Goal: Task Accomplishment & Management: Complete application form

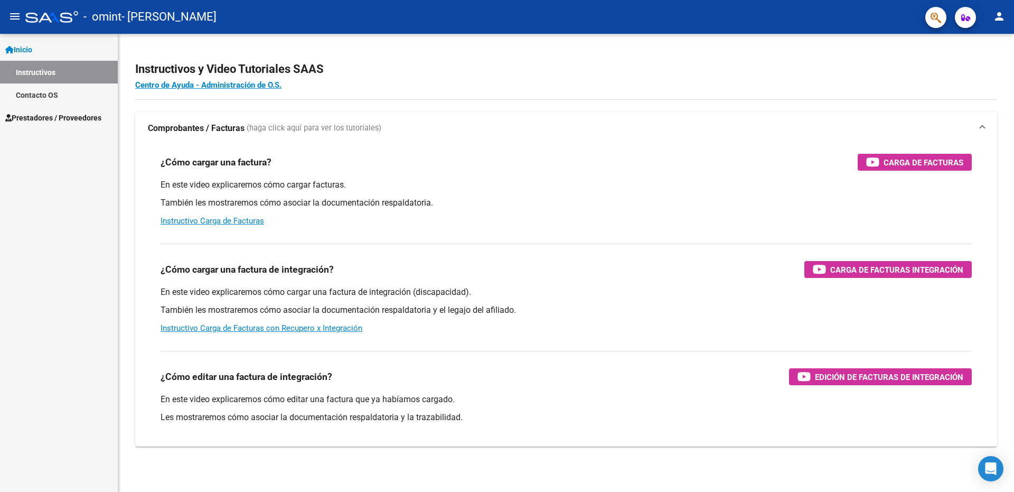
click at [70, 125] on link "Prestadores / Proveedores" at bounding box center [59, 117] width 118 height 23
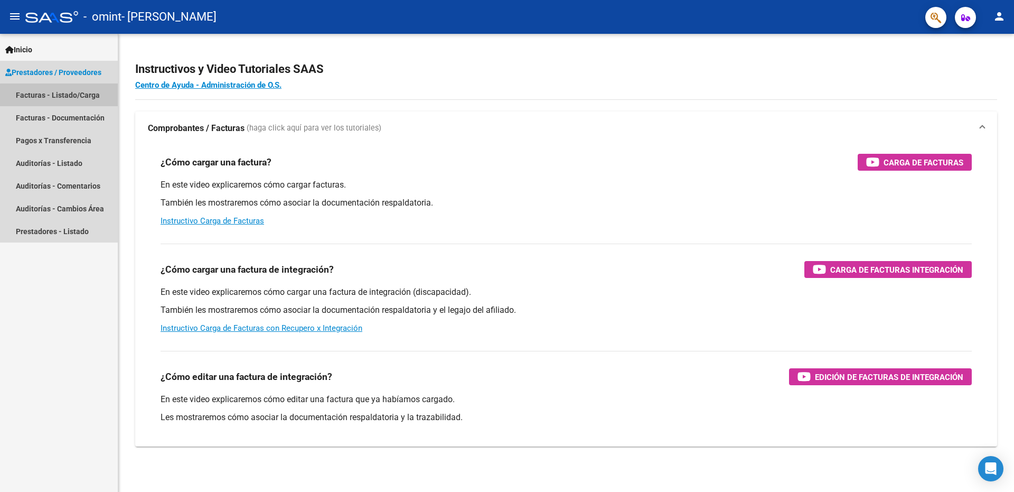
click at [82, 100] on link "Facturas - Listado/Carga" at bounding box center [59, 94] width 118 height 23
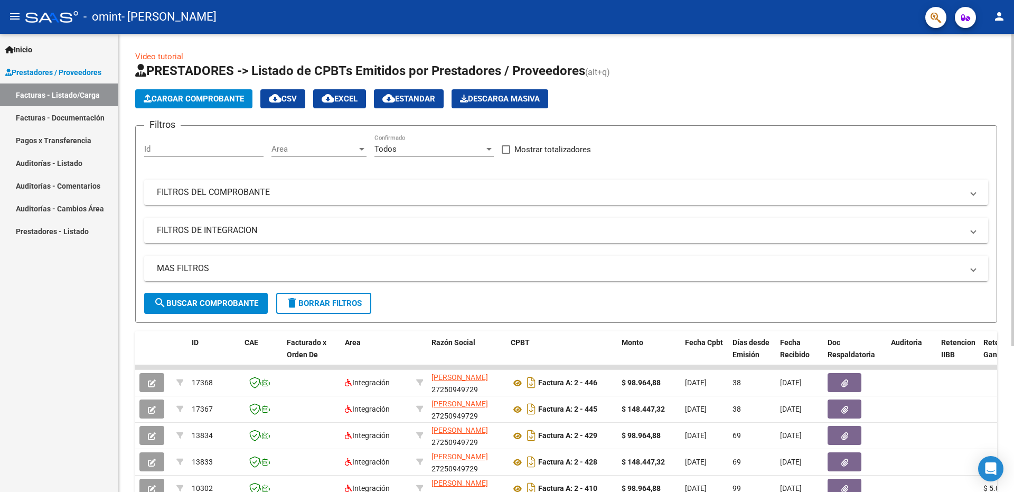
click at [217, 97] on span "Cargar Comprobante" at bounding box center [194, 99] width 100 height 10
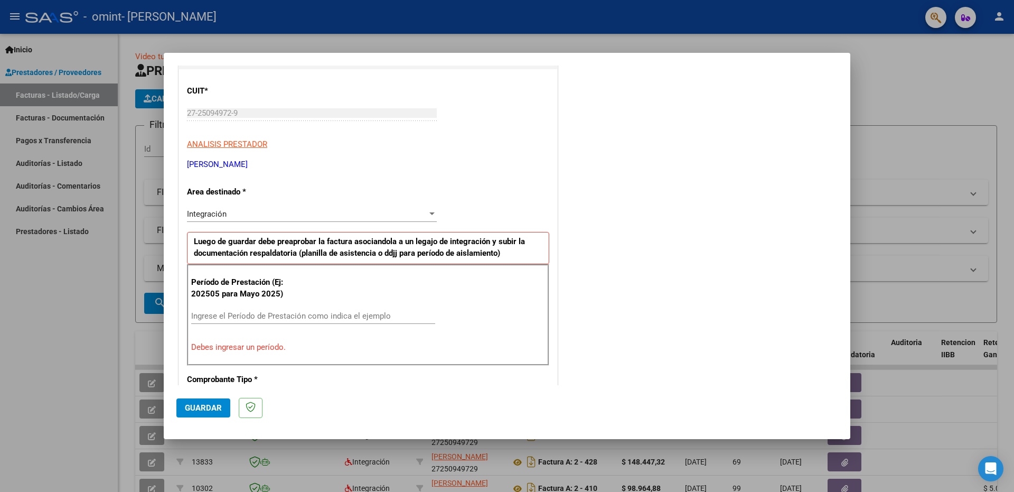
scroll to position [135, 0]
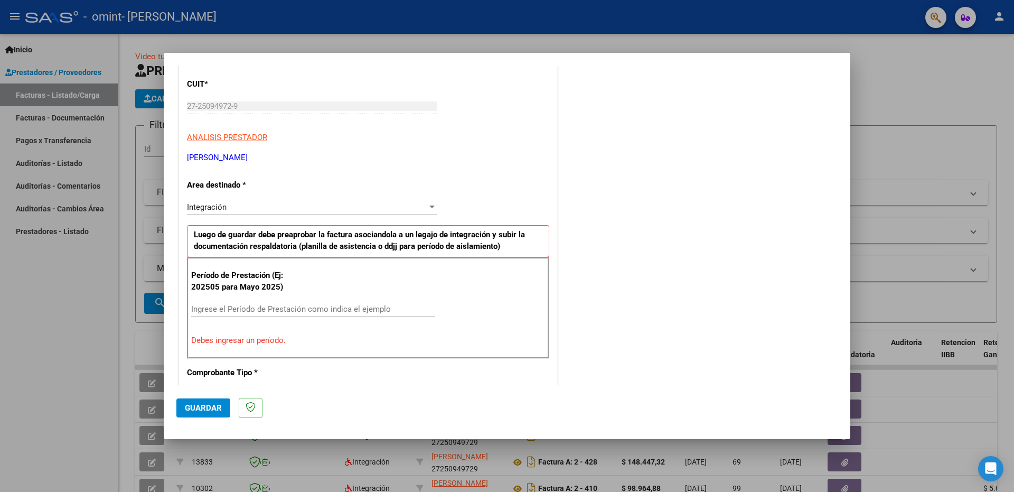
click at [297, 308] on input "Ingrese el Período de Prestación como indica el ejemplo" at bounding box center [313, 309] width 244 height 10
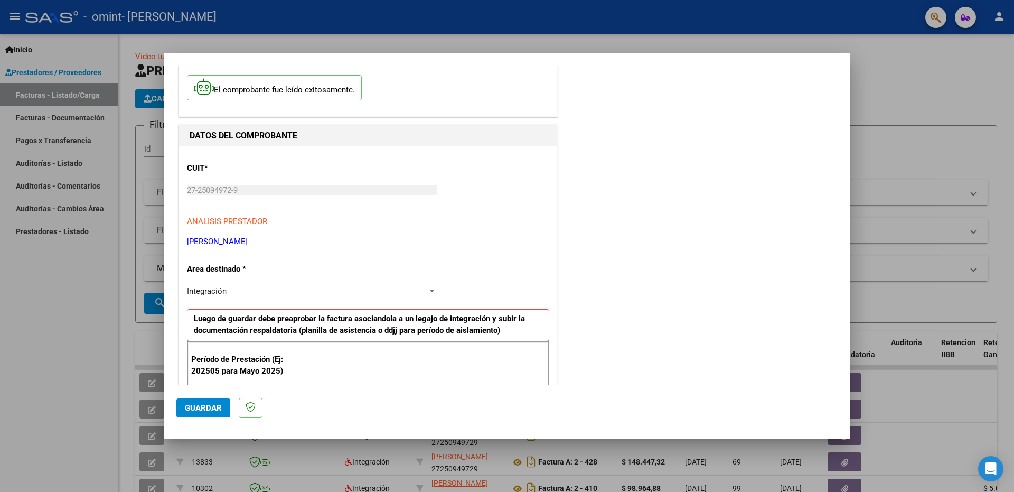
scroll to position [0, 0]
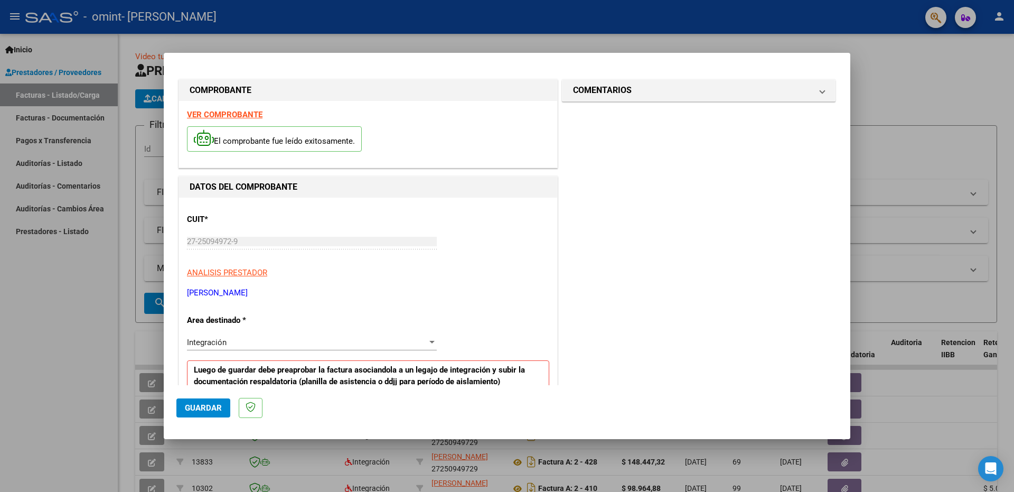
type input "202508"
click at [245, 111] on strong "VER COMPROBANTE" at bounding box center [225, 115] width 76 height 10
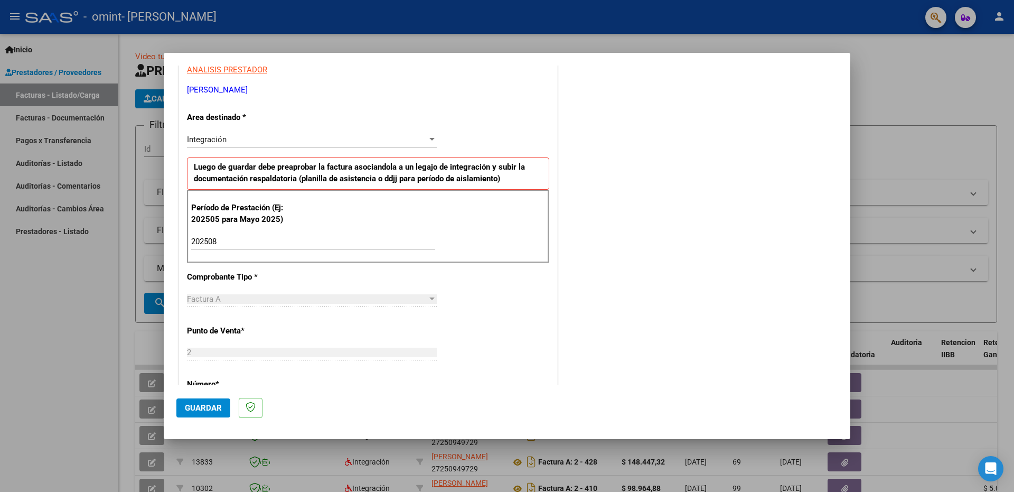
scroll to position [264, 0]
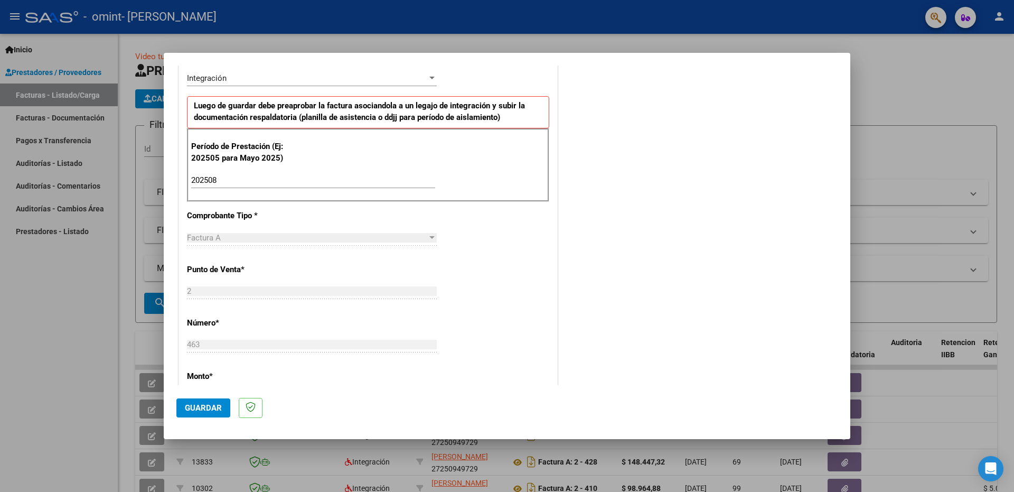
click at [240, 236] on div "Factura A" at bounding box center [307, 238] width 240 height 10
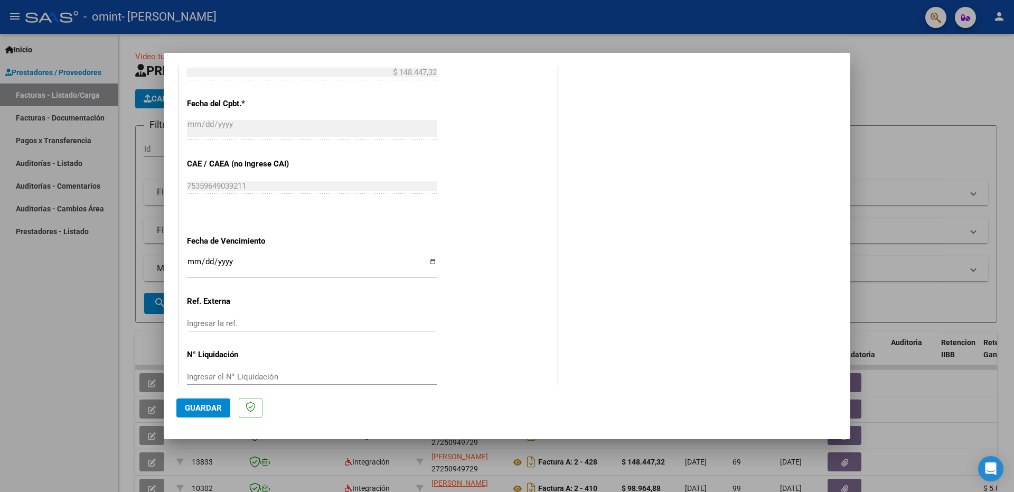
scroll to position [557, 0]
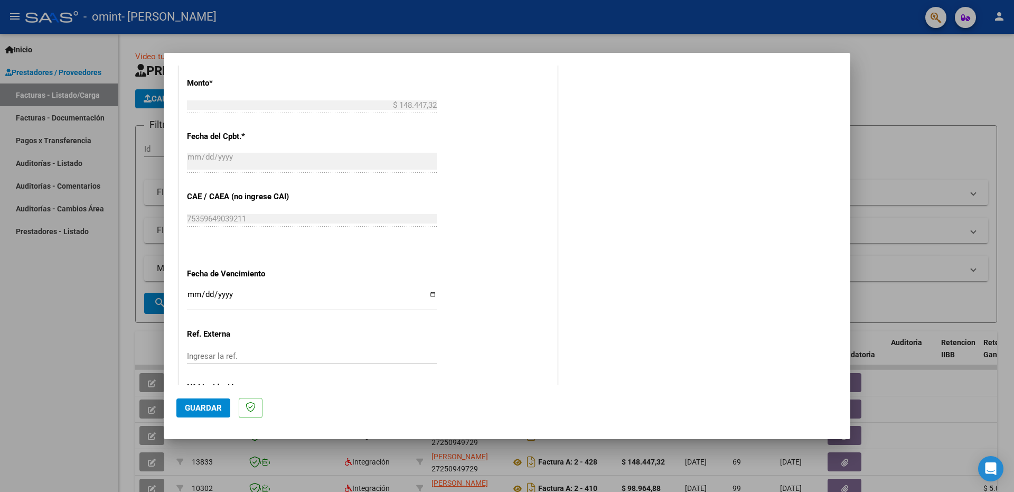
click at [424, 291] on input "Ingresar la fecha" at bounding box center [312, 298] width 250 height 17
click at [425, 292] on input "Ingresar la fecha" at bounding box center [312, 298] width 250 height 17
click at [428, 293] on input "Ingresar la fecha" at bounding box center [312, 298] width 250 height 17
type input "[DATE]"
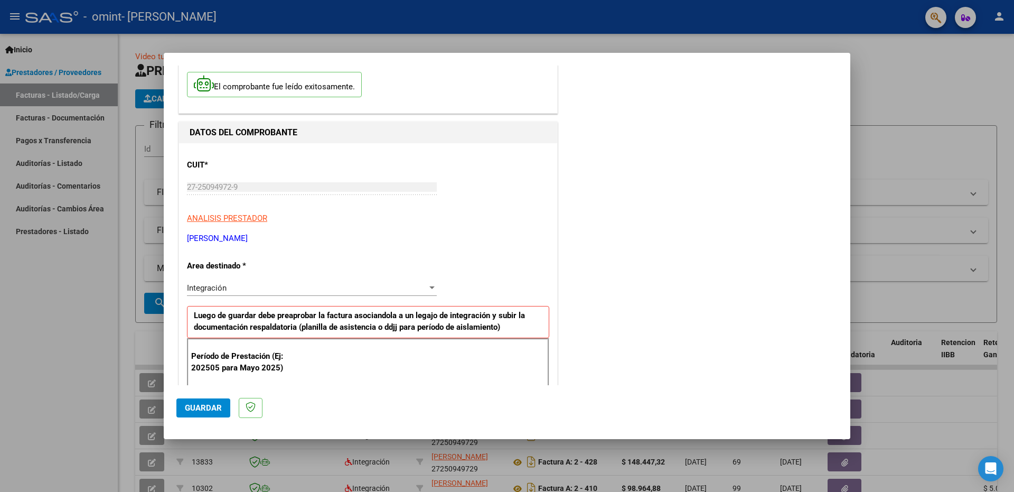
scroll to position [29, 0]
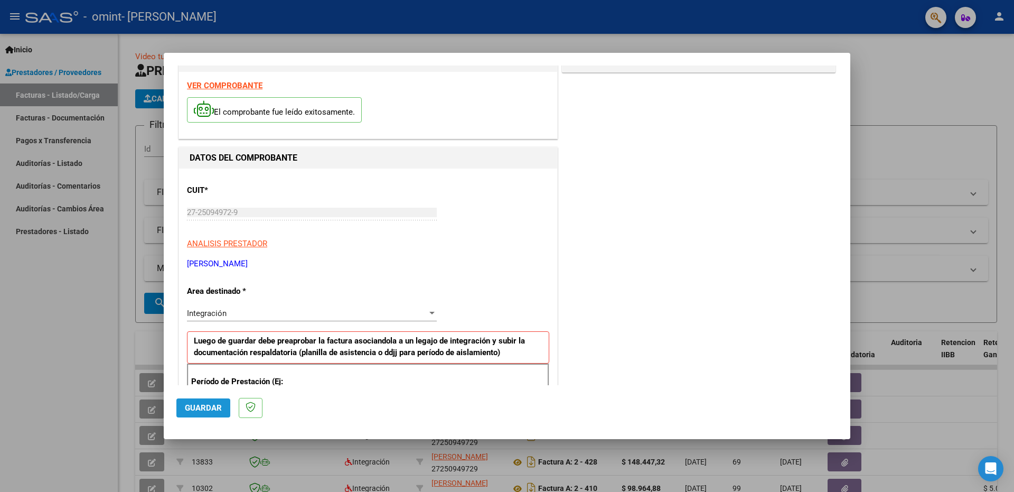
click at [206, 399] on button "Guardar" at bounding box center [203, 407] width 54 height 19
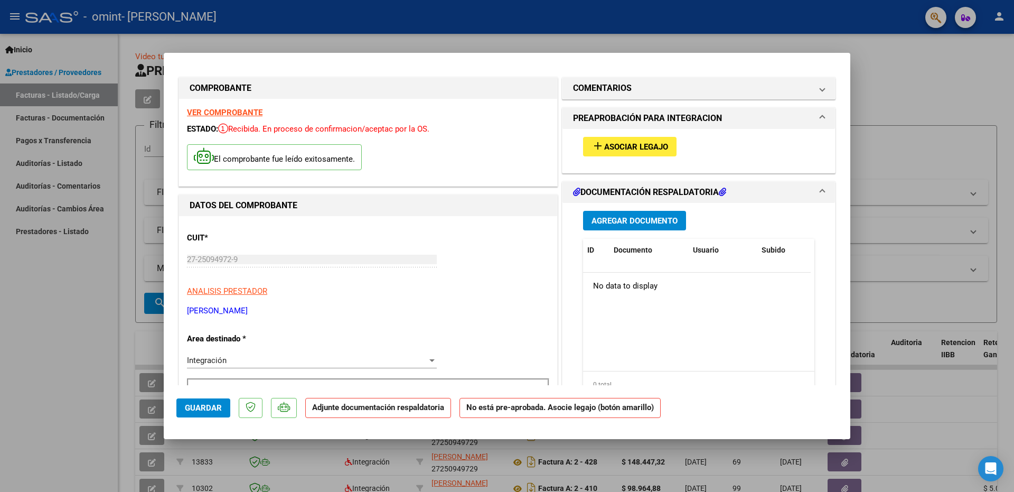
scroll to position [0, 0]
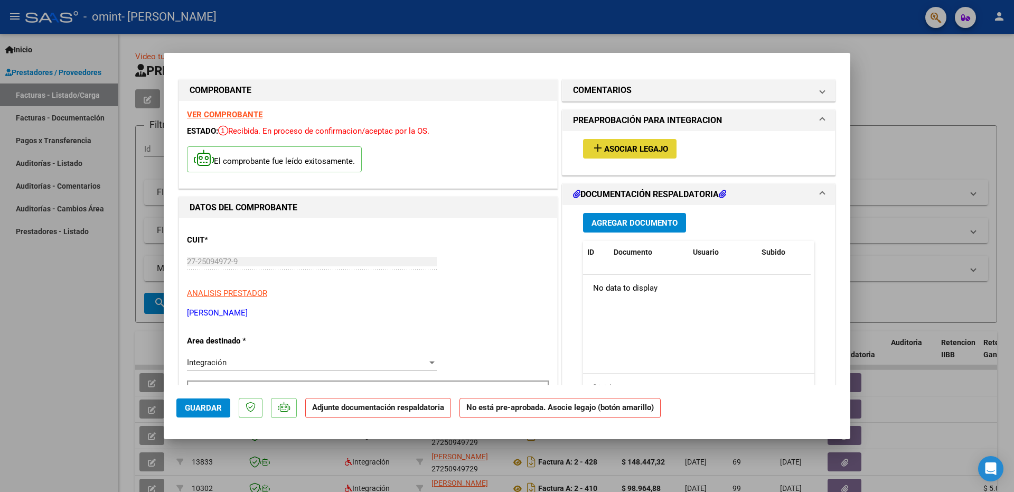
click at [645, 149] on span "Asociar Legajo" at bounding box center [636, 149] width 64 height 10
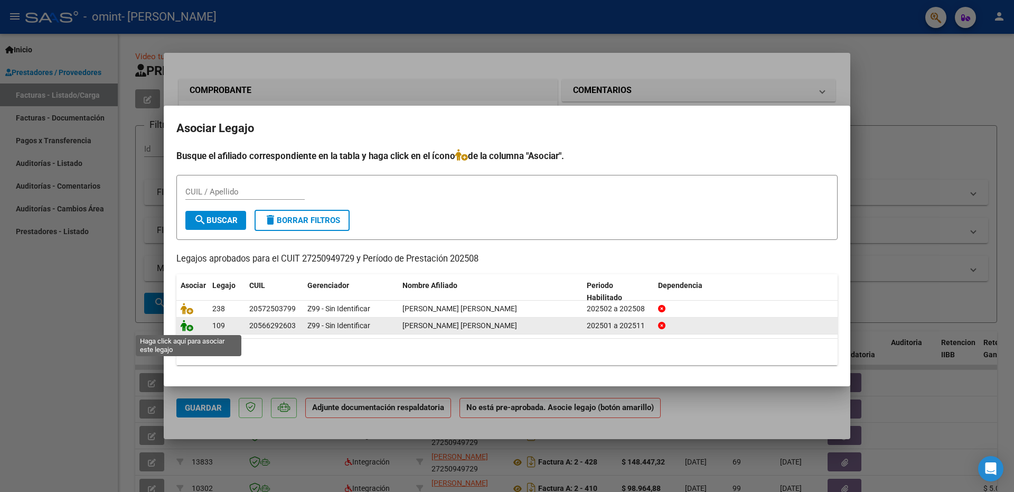
click at [192, 329] on icon at bounding box center [187, 325] width 13 height 12
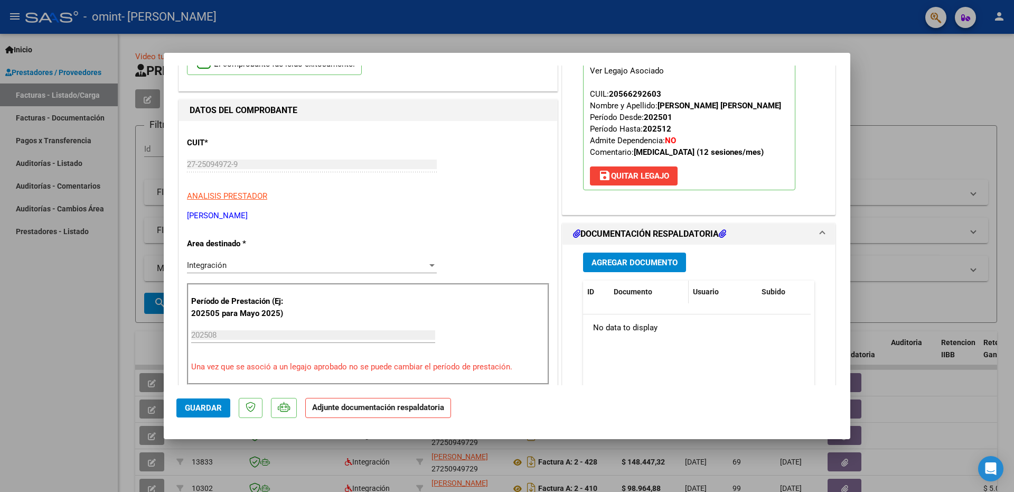
scroll to position [106, 0]
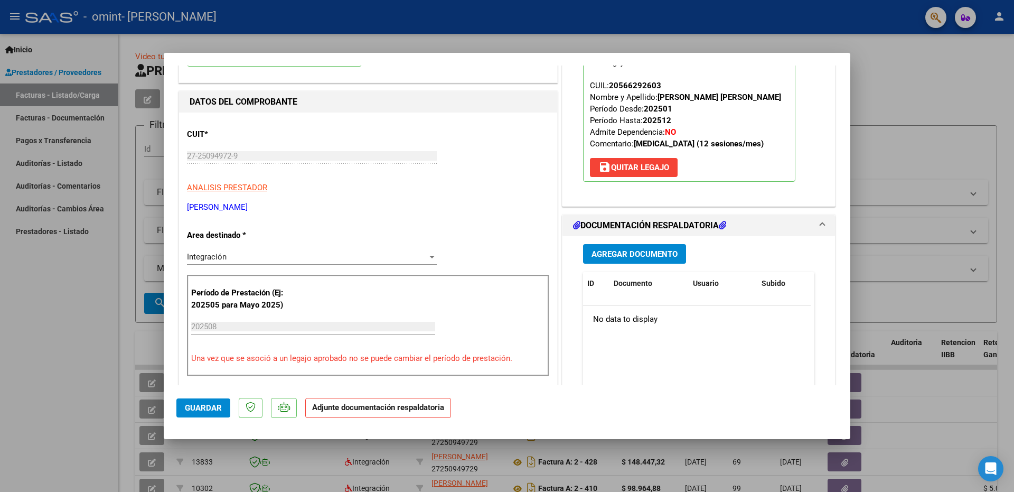
drag, startPoint x: 497, startPoint y: 52, endPoint x: 479, endPoint y: 53, distance: 18.0
click at [479, 53] on div "COMPROBANTE VER COMPROBANTE ESTADO: Recibida. En proceso de confirmacion/acepta…" at bounding box center [507, 246] width 1014 height 492
click at [642, 253] on span "Agregar Documento" at bounding box center [634, 254] width 86 height 10
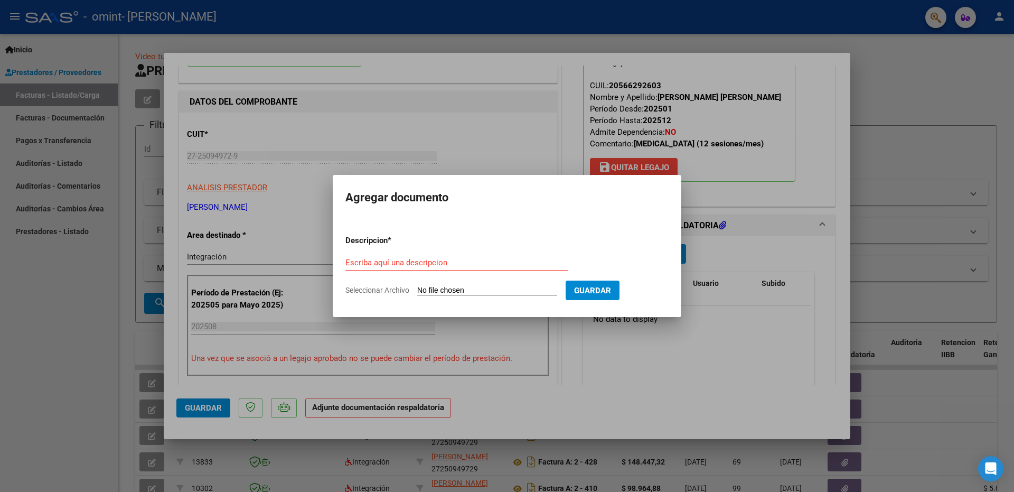
click at [482, 269] on div "Escriba aquí una descripcion" at bounding box center [456, 263] width 223 height 16
click at [473, 265] on input "Escriba aquí una descripcion" at bounding box center [456, 263] width 223 height 10
type input "p"
type input "PLANILLA DE ASISTENCIA"
type input "C:\fakepath\CamScanner [DATE] 15.38.pdf"
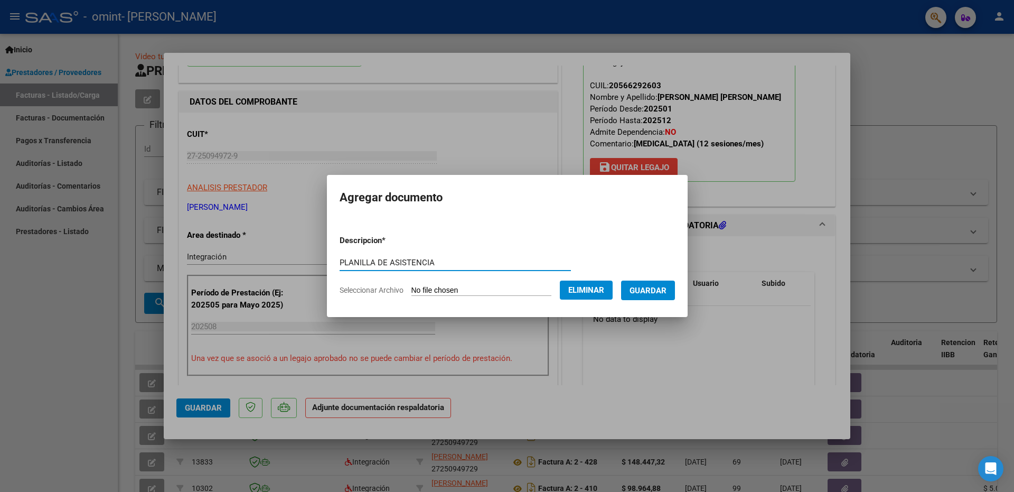
click at [658, 296] on button "Guardar" at bounding box center [648, 290] width 54 height 20
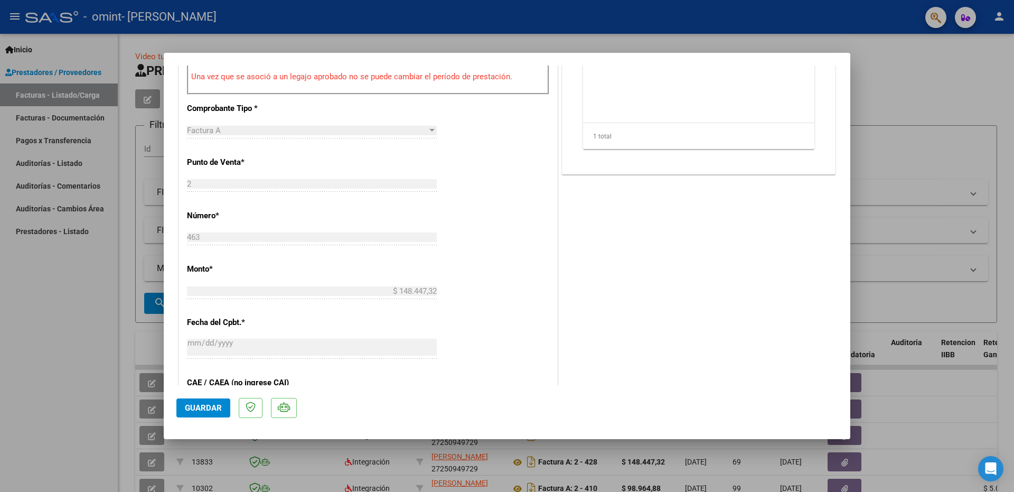
scroll to position [422, 0]
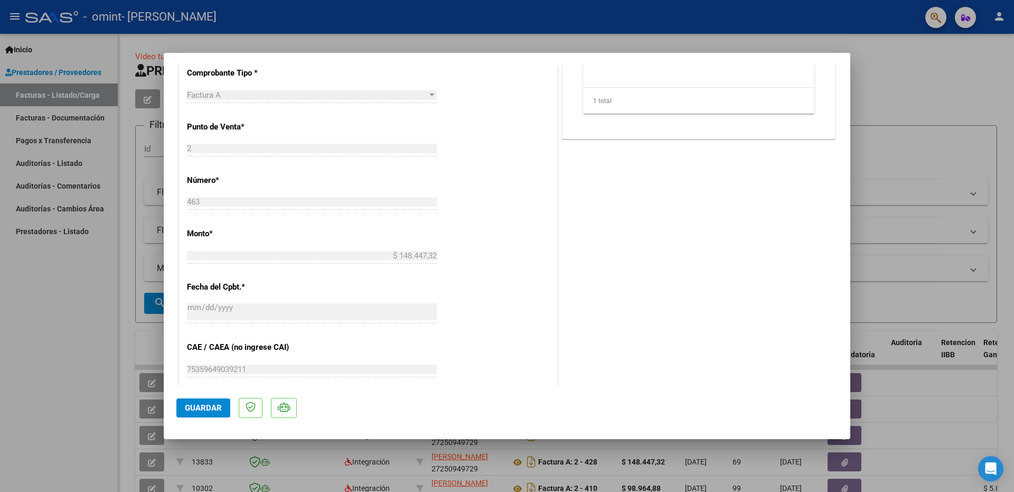
click at [207, 404] on span "Guardar" at bounding box center [203, 408] width 37 height 10
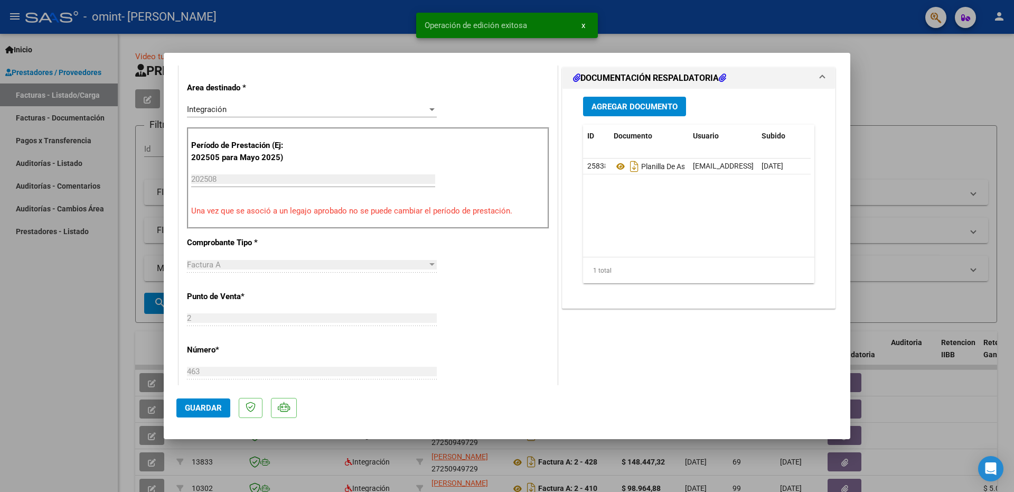
scroll to position [264, 0]
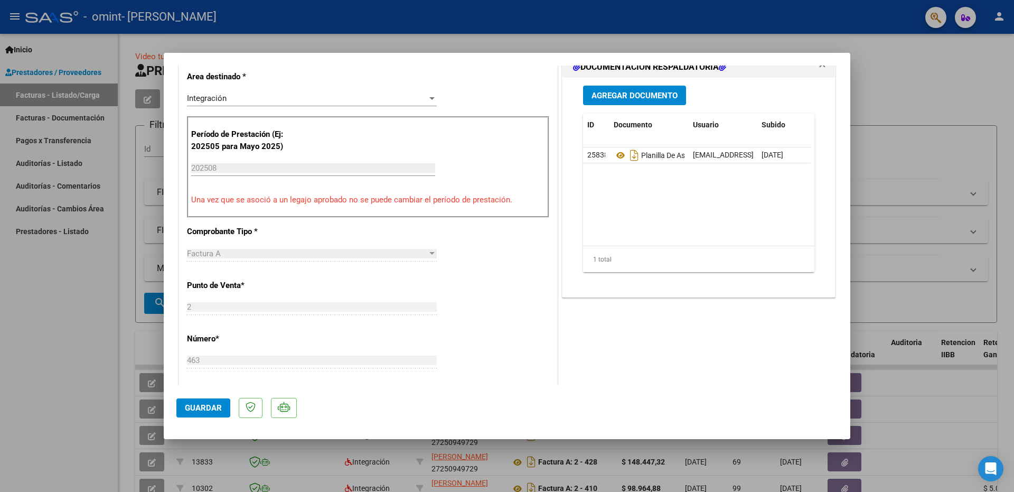
click at [204, 407] on span "Guardar" at bounding box center [203, 408] width 37 height 10
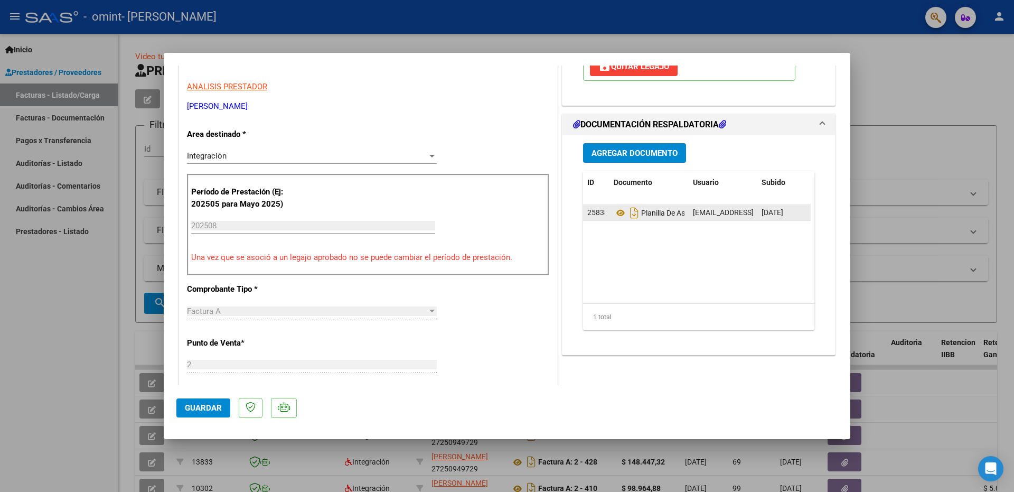
scroll to position [211, 0]
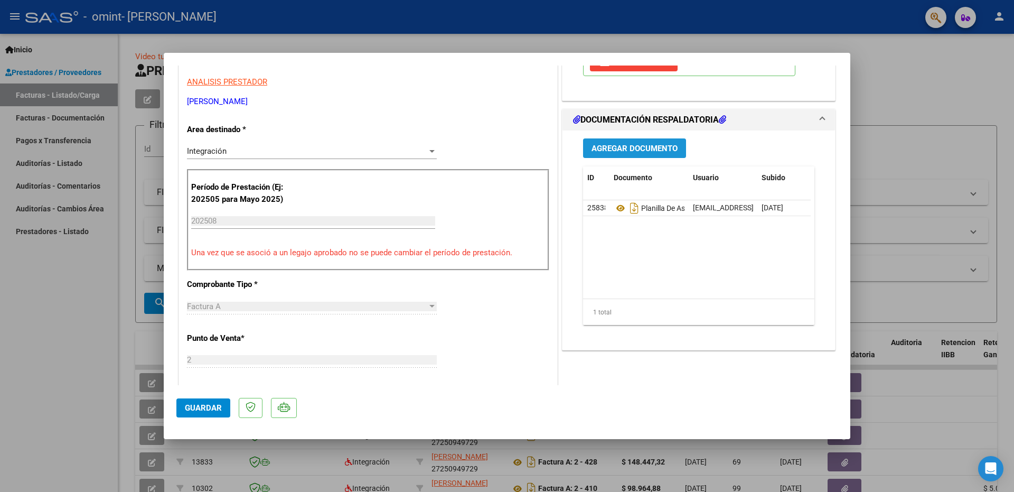
click at [655, 152] on span "Agregar Documento" at bounding box center [634, 149] width 86 height 10
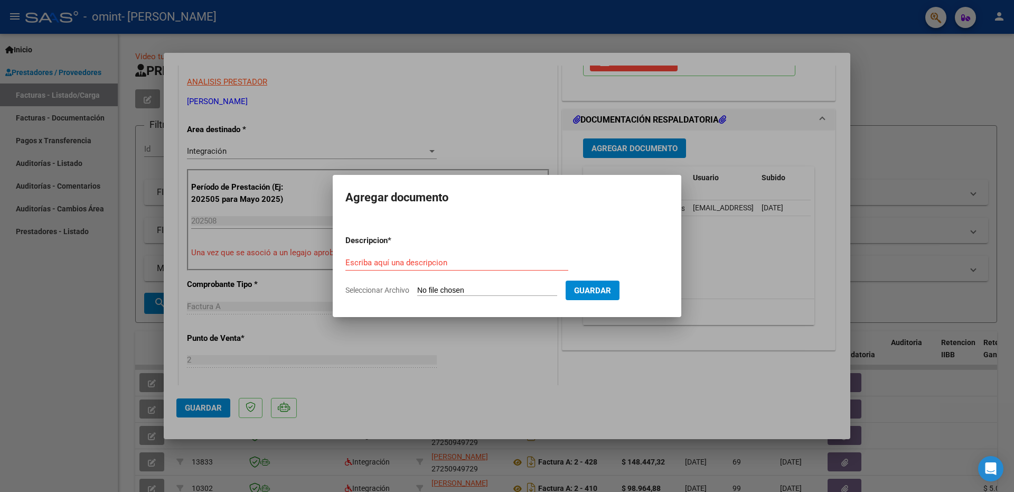
click at [761, 244] on div at bounding box center [507, 246] width 1014 height 492
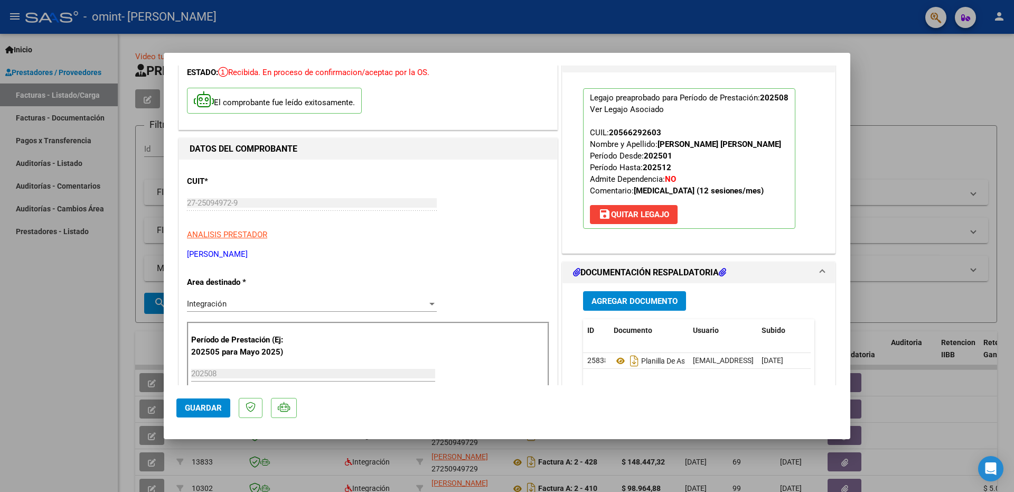
scroll to position [0, 0]
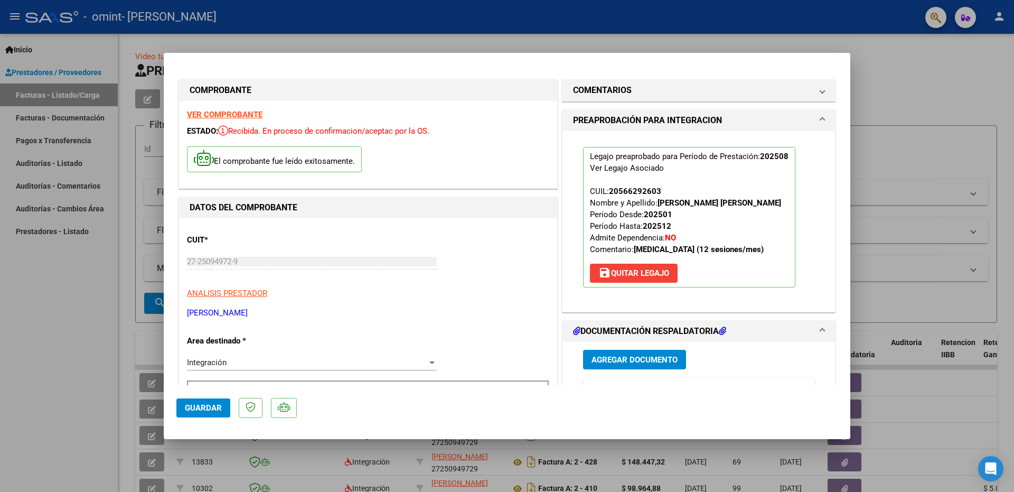
click at [869, 98] on div at bounding box center [507, 246] width 1014 height 492
type input "$ 0,00"
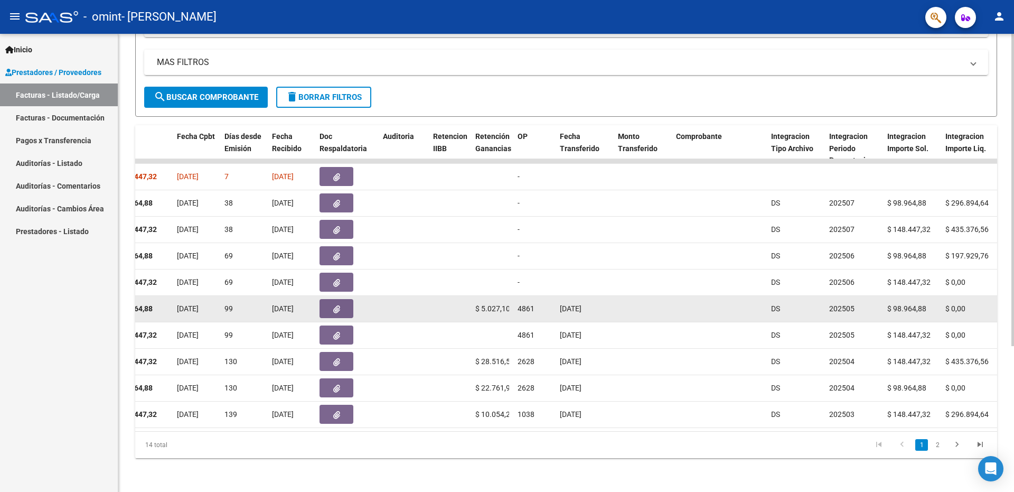
scroll to position [214, 0]
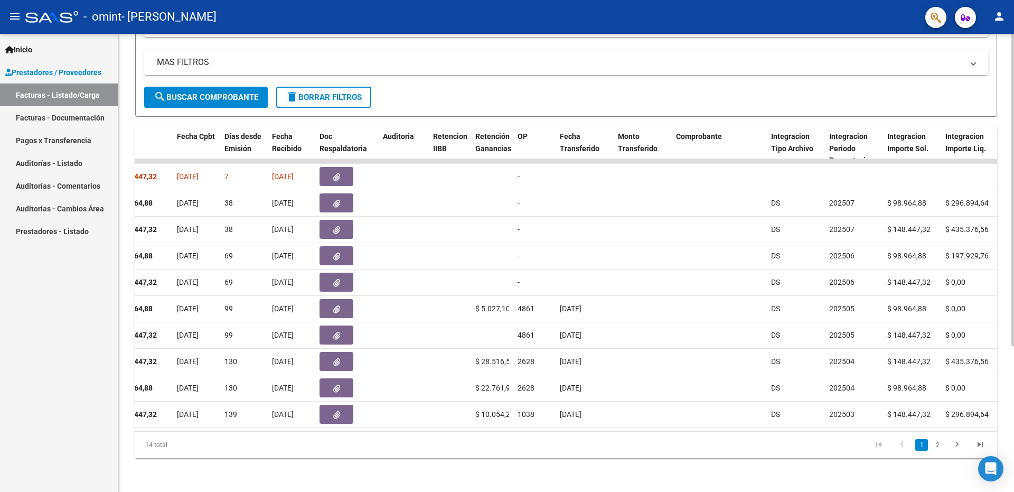
click at [607, 422] on datatable-body "21075 Integración [PERSON_NAME] 27250949729 Factura A: 2 - 463 $ 148.447,32 [DA…" at bounding box center [566, 295] width 862 height 272
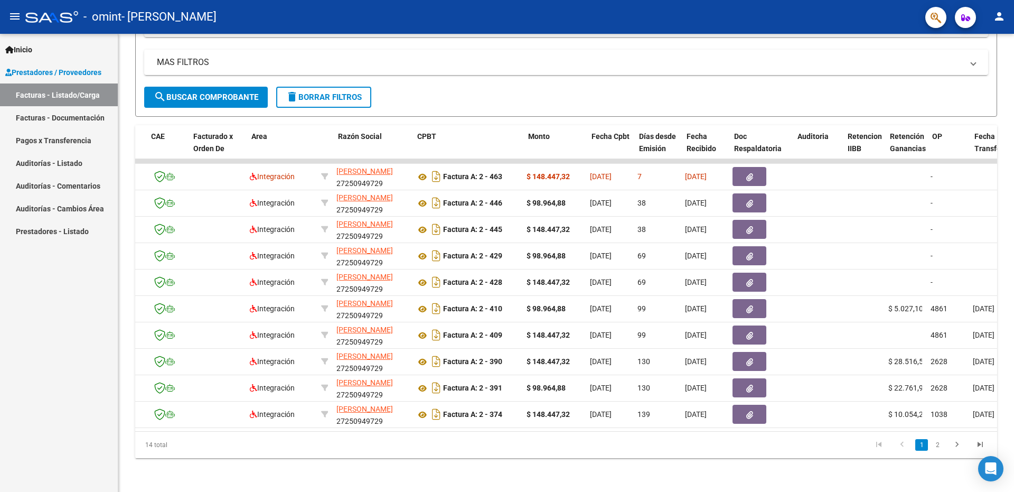
scroll to position [0, 93]
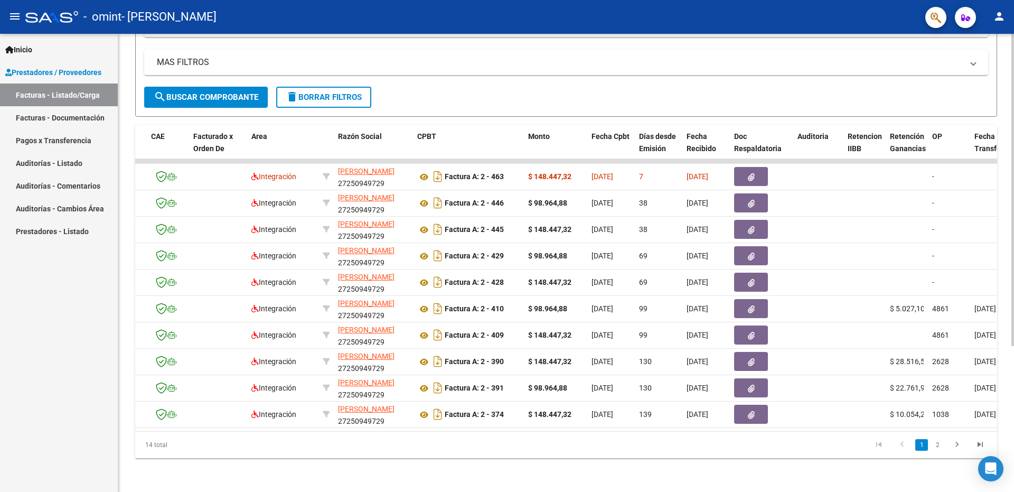
drag, startPoint x: 389, startPoint y: 421, endPoint x: 210, endPoint y: 425, distance: 179.6
click at [210, 425] on datatable-body "21075 Integración [PERSON_NAME] 27250949729 Factura A: 2 - 463 $ 148.447,32 [DA…" at bounding box center [566, 295] width 862 height 272
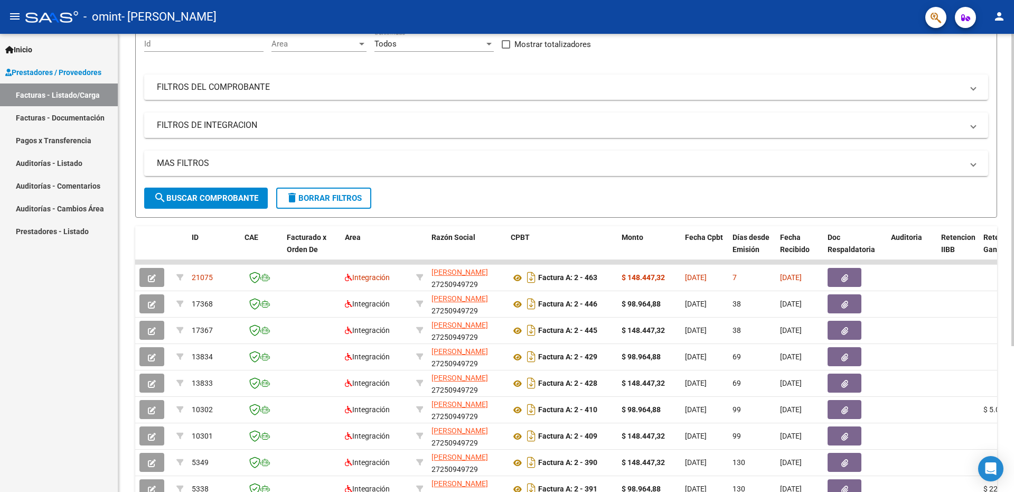
scroll to position [106, 0]
click at [426, 179] on div "MAS FILTROS Todos Con Doc. Respaldatoria Todos Con Trazabilidad Todos Asociado …" at bounding box center [566, 168] width 844 height 37
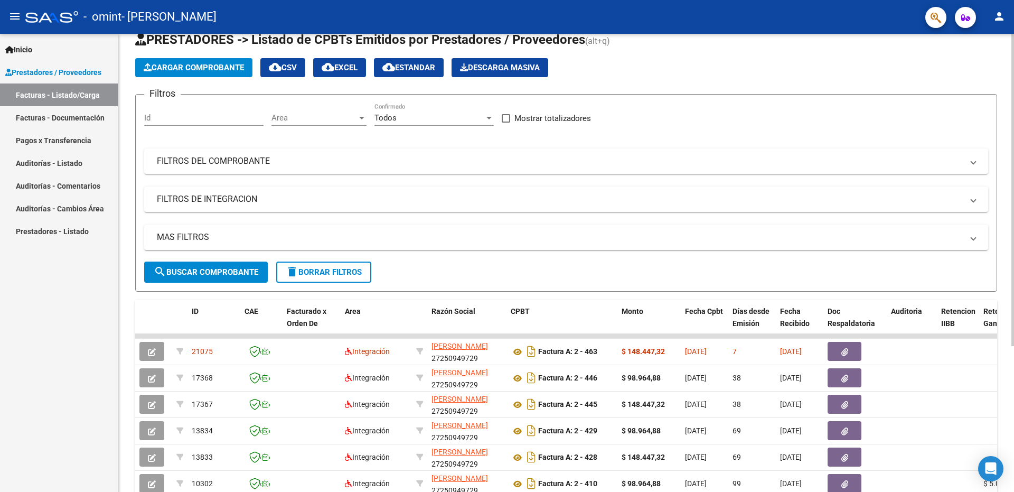
scroll to position [0, 0]
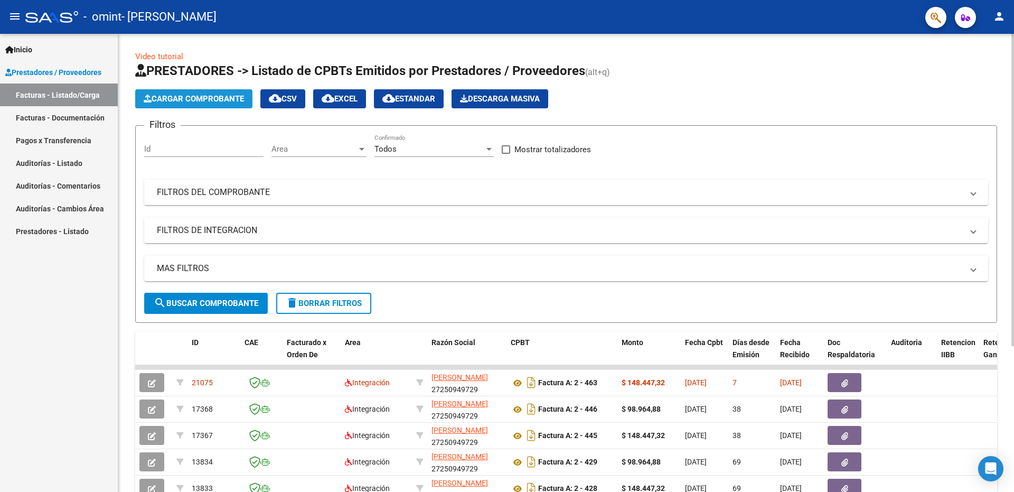
click at [185, 90] on button "Cargar Comprobante" at bounding box center [193, 98] width 117 height 19
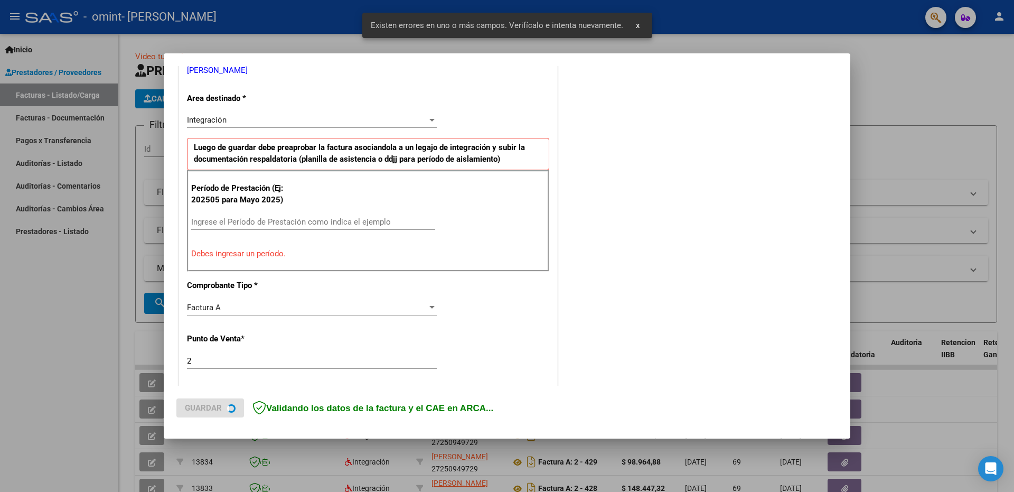
scroll to position [241, 0]
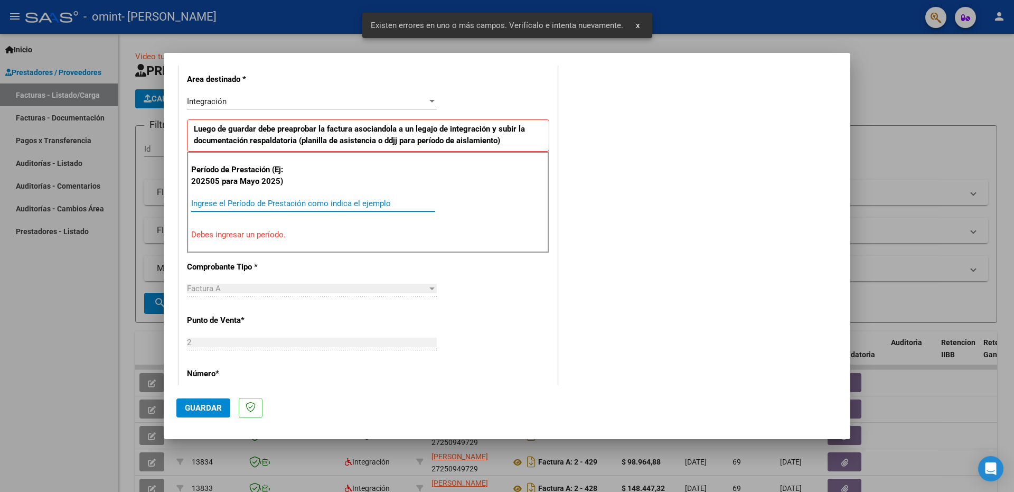
click at [290, 203] on input "Ingrese el Período de Prestación como indica el ejemplo" at bounding box center [313, 204] width 244 height 10
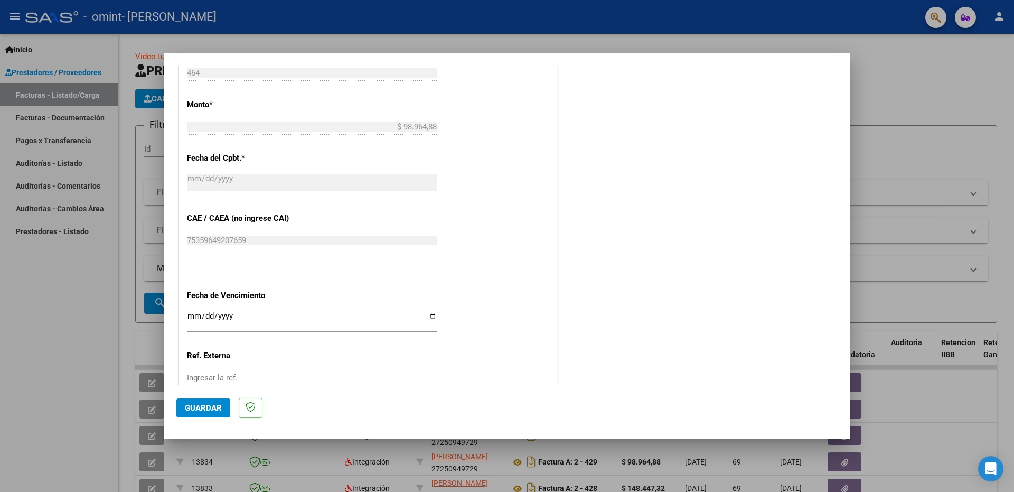
scroll to position [610, 0]
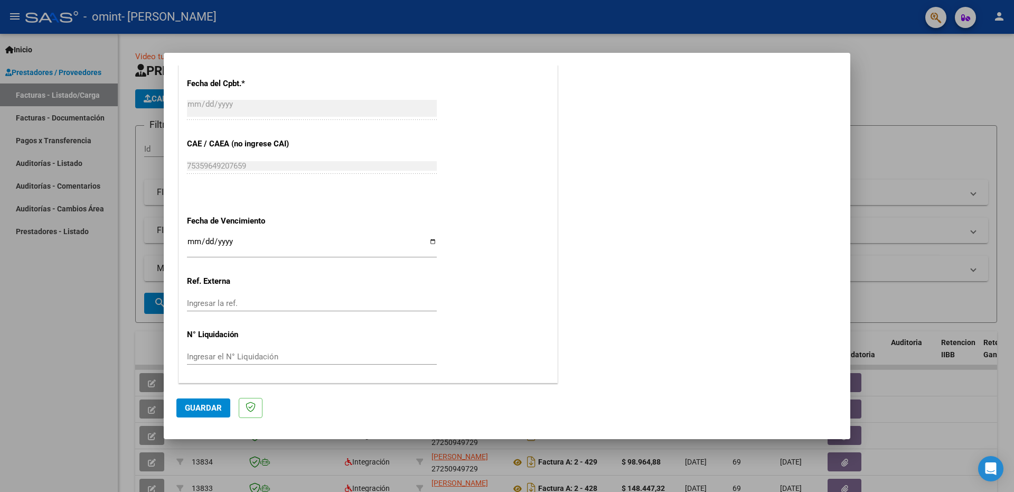
type input "202508"
click at [289, 253] on input "Ingresar la fecha" at bounding box center [312, 245] width 250 height 17
drag, startPoint x: 365, startPoint y: 241, endPoint x: 473, endPoint y: 234, distance: 107.9
click at [430, 240] on input "Ingresar la fecha" at bounding box center [312, 245] width 250 height 17
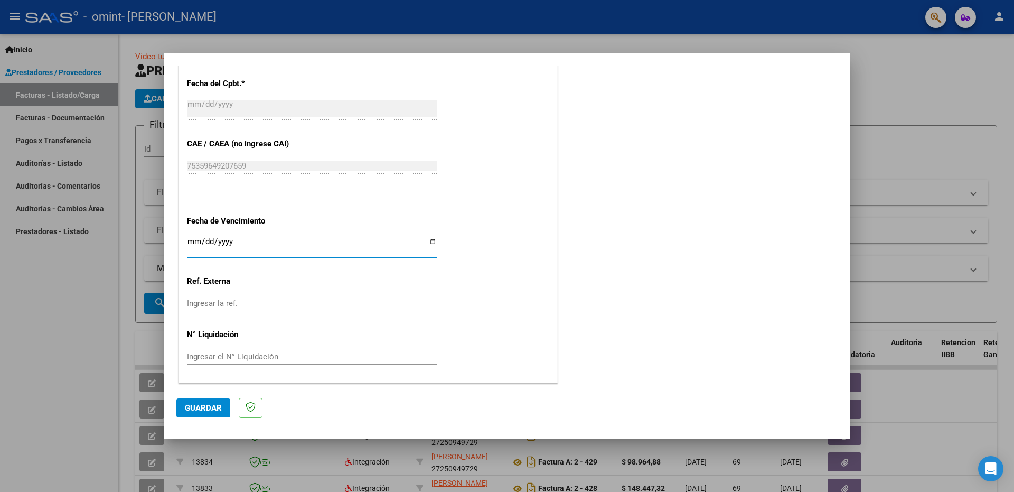
type input "[DATE]"
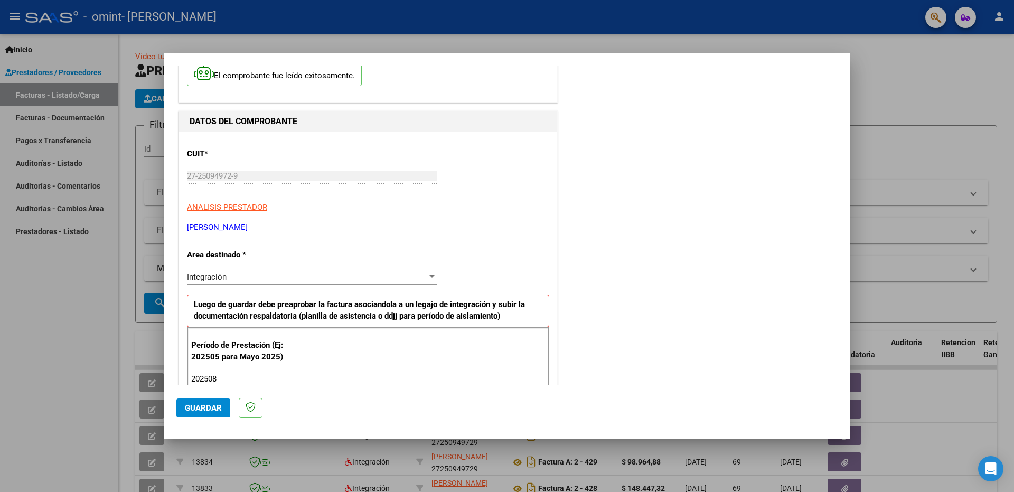
scroll to position [0, 0]
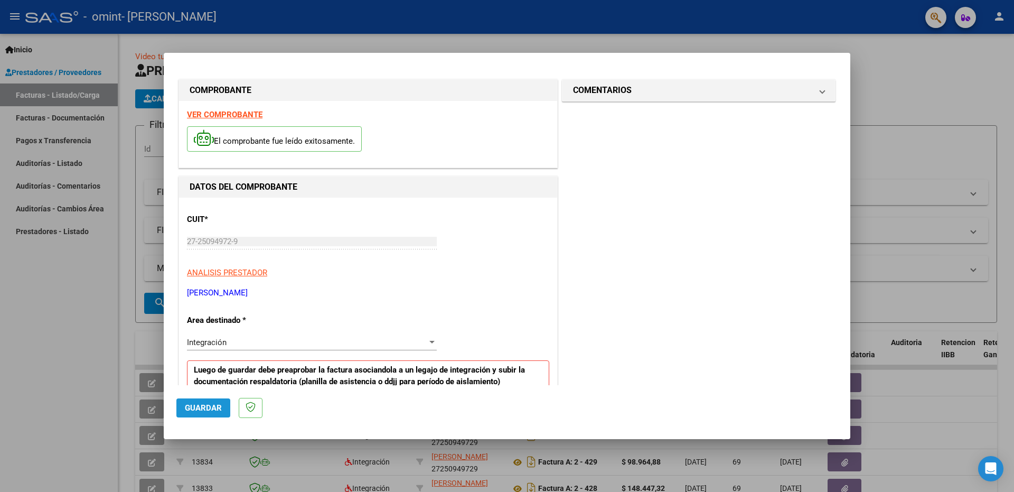
click at [211, 409] on span "Guardar" at bounding box center [203, 408] width 37 height 10
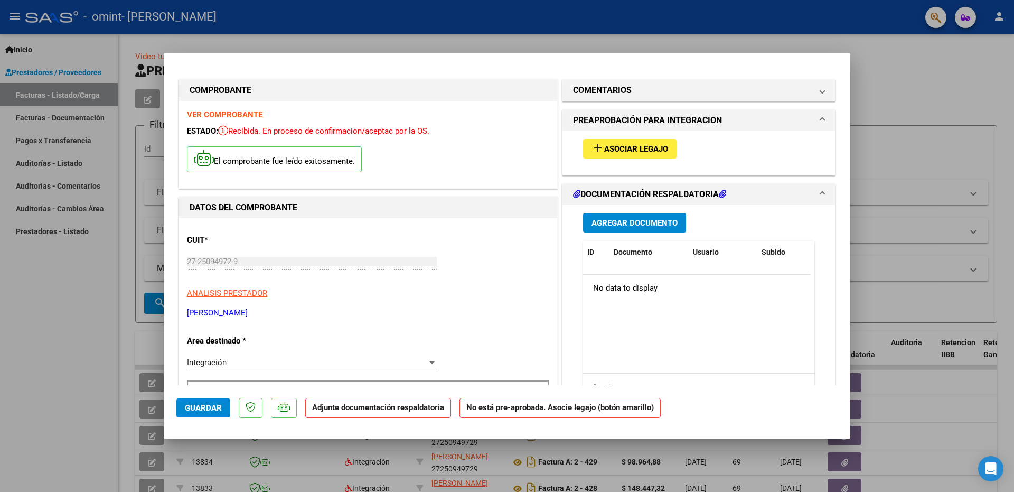
click at [646, 159] on div "add Asociar Legajo" at bounding box center [698, 148] width 247 height 35
click at [646, 151] on span "Asociar Legajo" at bounding box center [636, 149] width 64 height 10
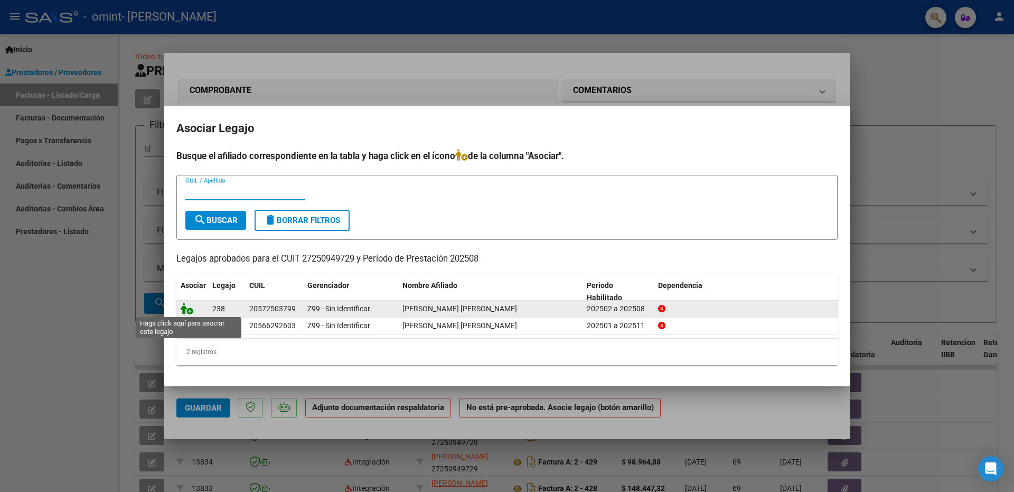
click at [189, 310] on icon at bounding box center [187, 309] width 13 height 12
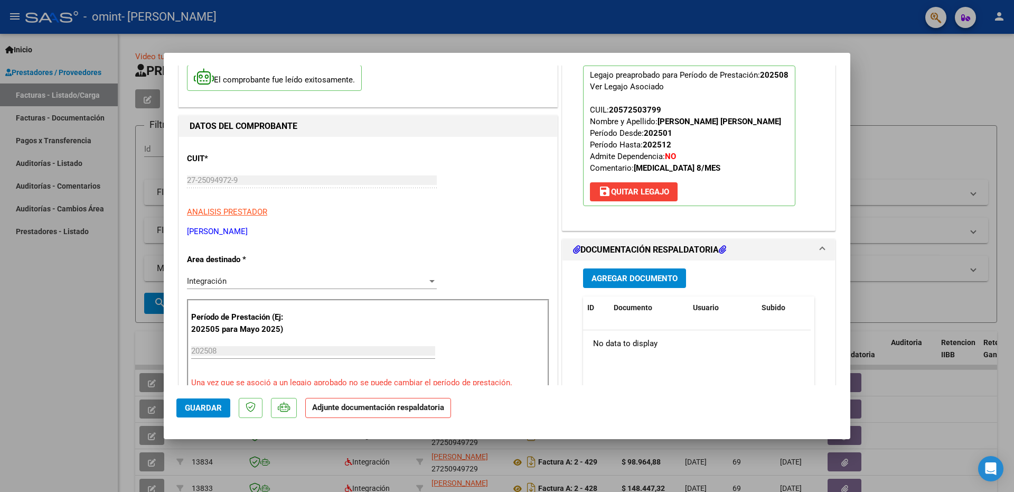
scroll to position [106, 0]
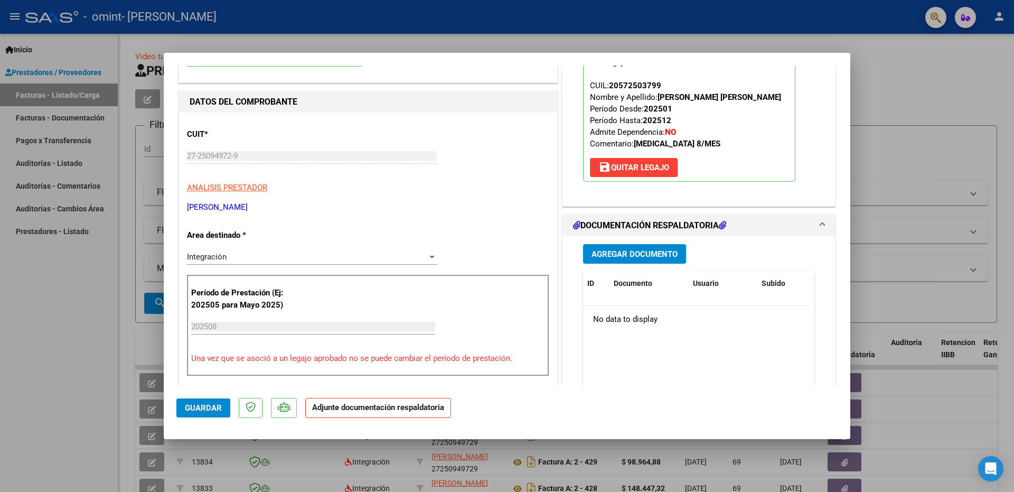
click at [662, 243] on div "Agregar Documento ID Documento Usuario Subido Acción No data to display 0 total…" at bounding box center [698, 341] width 247 height 211
click at [662, 251] on span "Agregar Documento" at bounding box center [634, 254] width 86 height 10
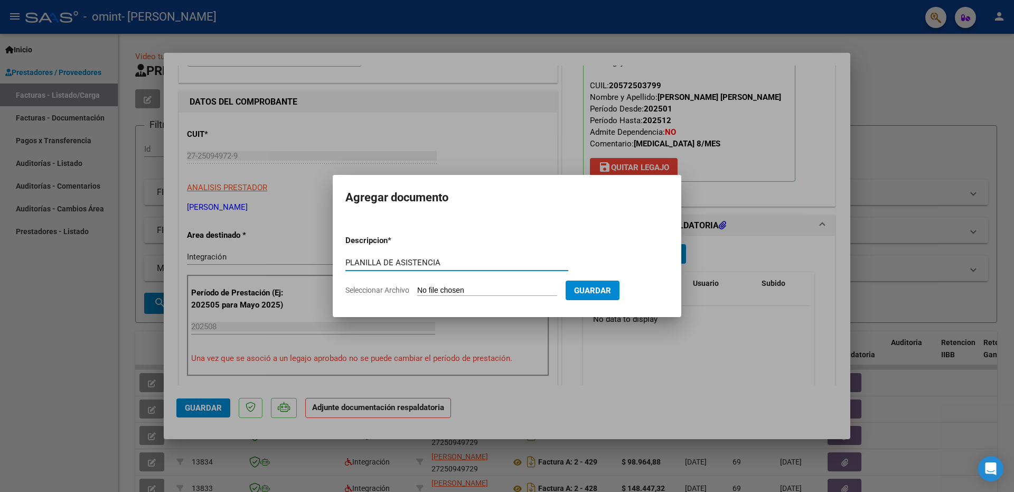
type input "PLANILLA DE ASISTENCIA"
type input "C:\fakepath\CamScanner [DATE] 15.44.pdf"
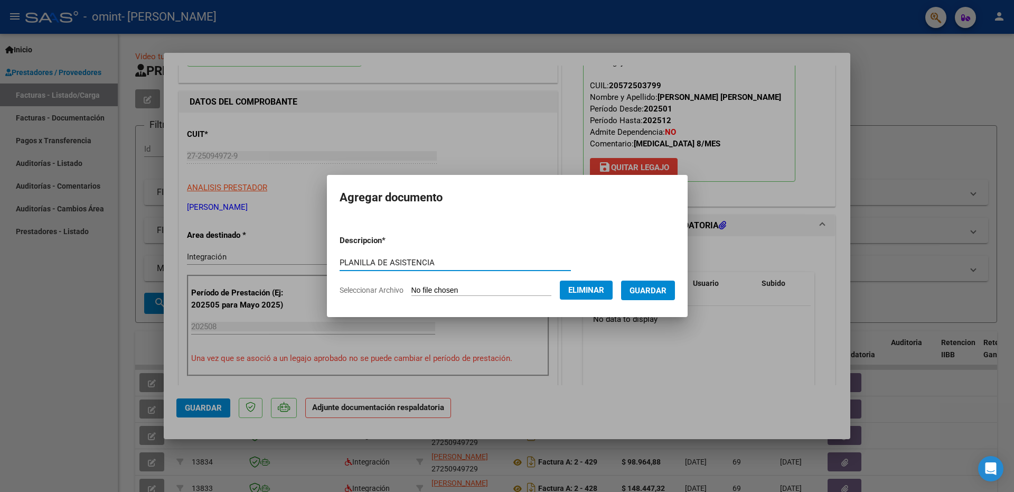
click at [643, 287] on span "Guardar" at bounding box center [647, 291] width 37 height 10
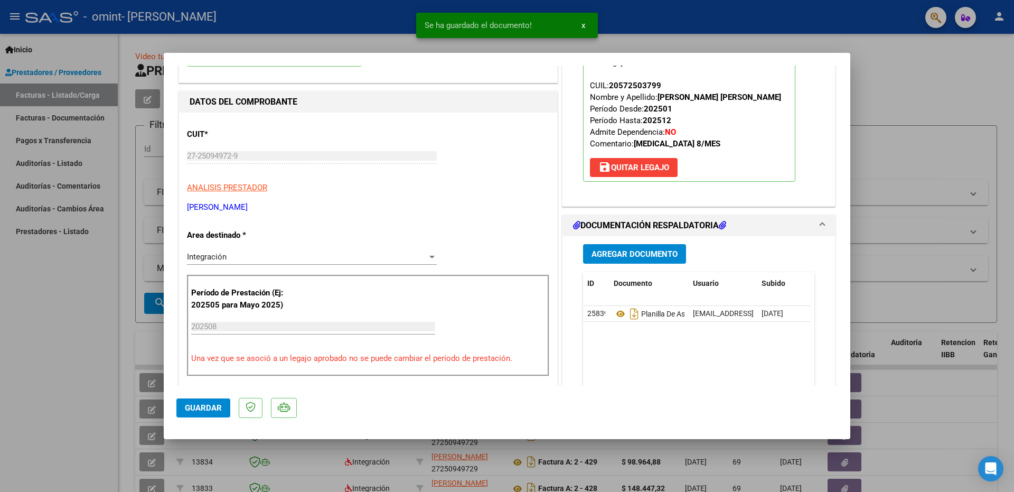
click at [938, 109] on div at bounding box center [507, 246] width 1014 height 492
type input "$ 0,00"
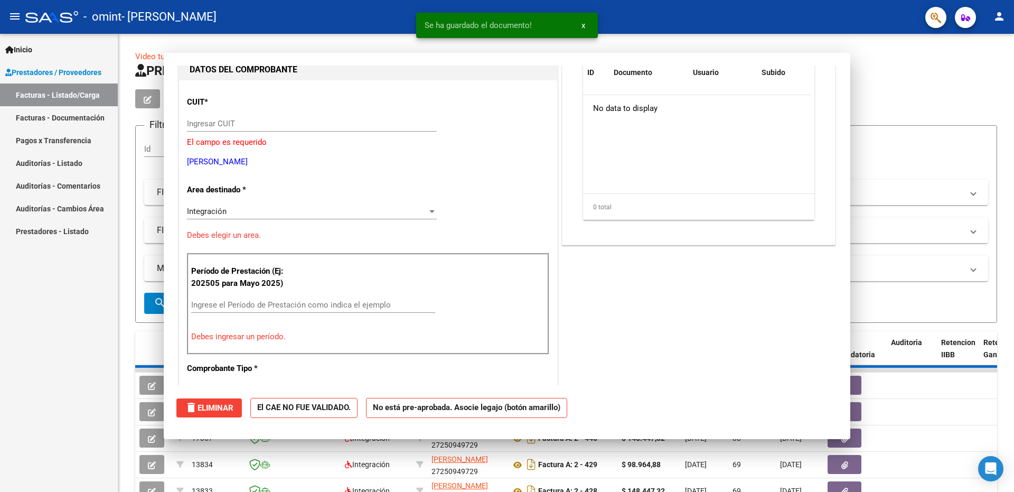
scroll to position [112, 0]
